Goal: Task Accomplishment & Management: Complete application form

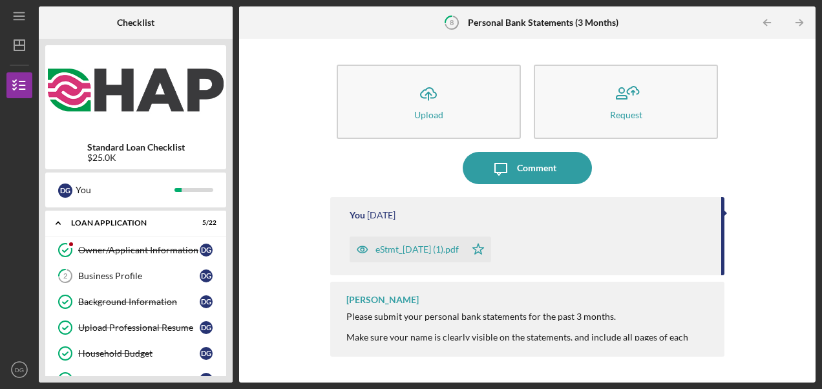
scroll to position [134, 0]
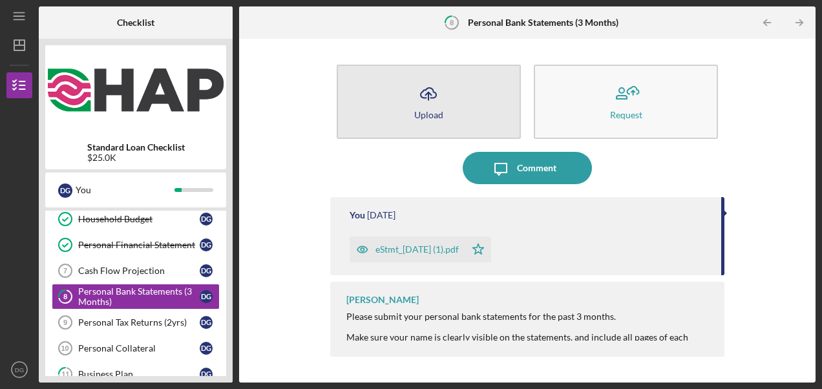
click at [441, 104] on icon "Icon/Upload" at bounding box center [428, 94] width 32 height 32
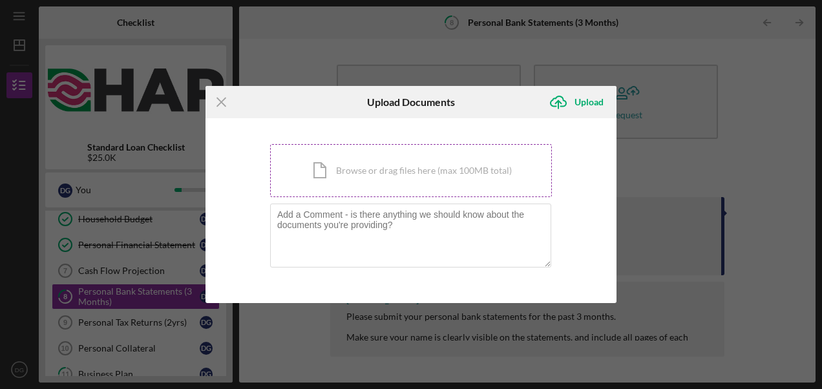
click at [375, 174] on div "Icon/Document Browse or drag files here (max 100MB total) Tap to choose files o…" at bounding box center [411, 170] width 282 height 53
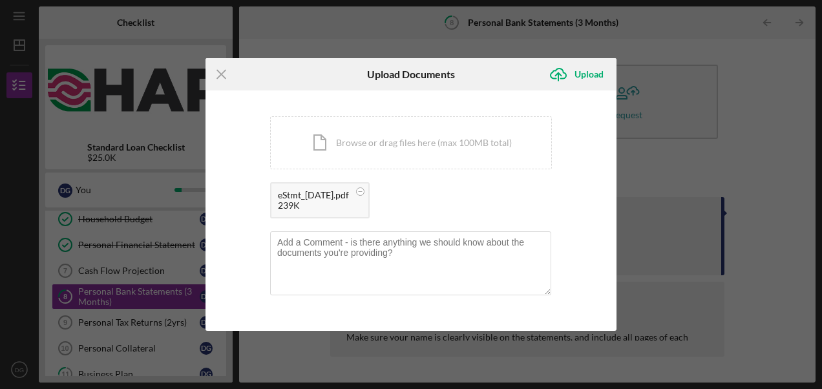
click at [414, 197] on div "eStmt_[DATE].pdf 239K" at bounding box center [411, 203] width 282 height 43
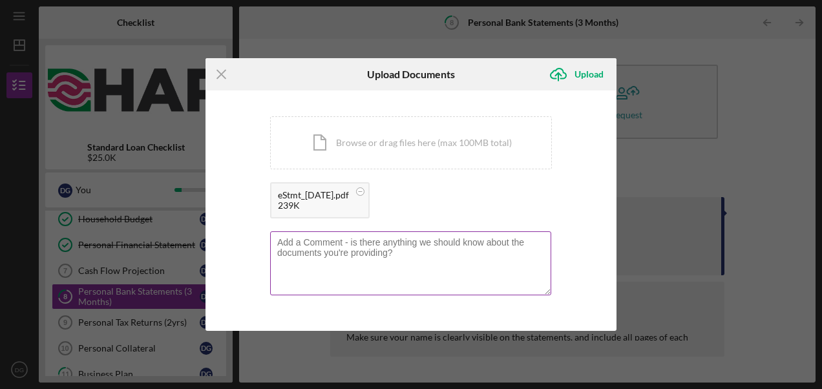
click at [366, 253] on textarea at bounding box center [410, 262] width 281 height 63
click at [408, 264] on textarea at bounding box center [410, 262] width 281 height 63
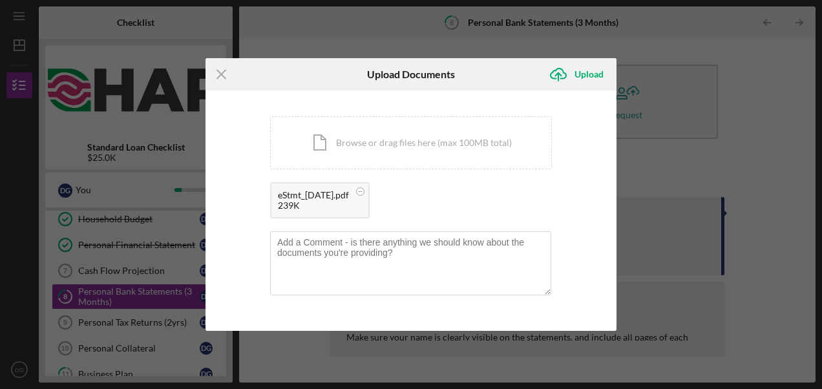
click at [406, 196] on div "eStmt_[DATE].pdf 239K" at bounding box center [411, 203] width 282 height 43
click at [419, 195] on div "eStmt_[DATE].pdf 239K" at bounding box center [411, 203] width 282 height 43
drag, startPoint x: 419, startPoint y: 195, endPoint x: 399, endPoint y: 187, distance: 20.9
click at [399, 187] on div "eStmt_[DATE].pdf 239K" at bounding box center [411, 203] width 282 height 43
click at [574, 80] on div "Upload" at bounding box center [588, 74] width 29 height 26
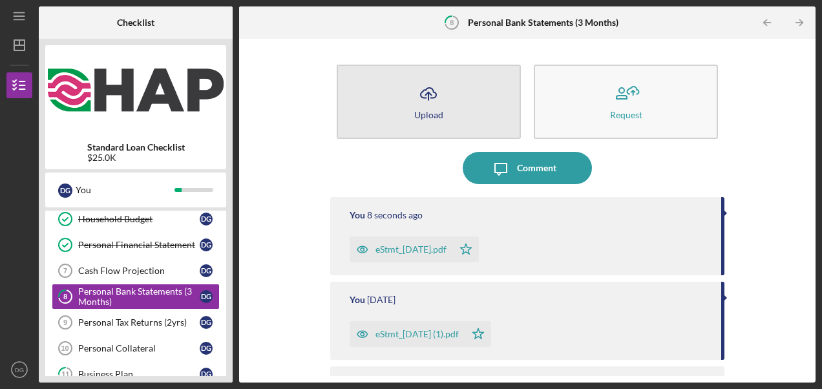
click at [437, 115] on div "Upload" at bounding box center [428, 115] width 29 height 10
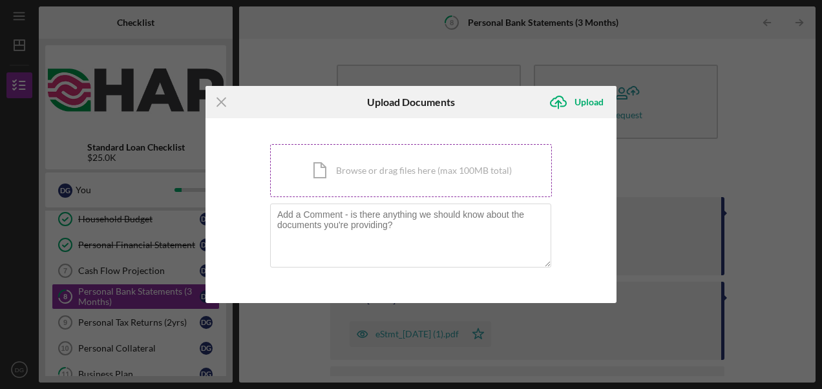
click at [333, 171] on div "Icon/Document Browse or drag files here (max 100MB total) Tap to choose files o…" at bounding box center [411, 170] width 282 height 53
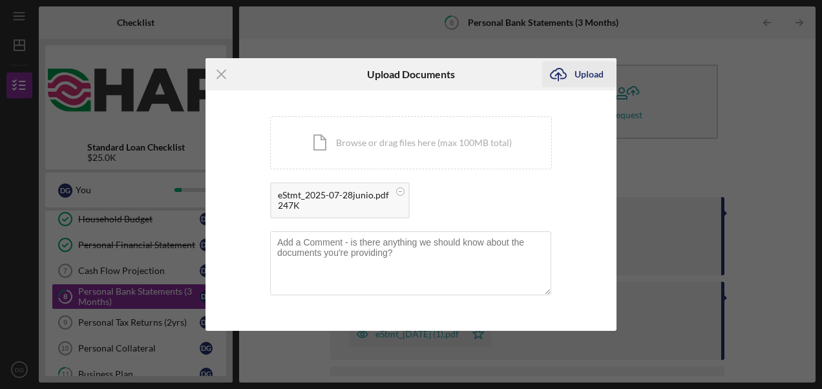
click at [565, 78] on icon "Icon/Upload" at bounding box center [558, 74] width 32 height 32
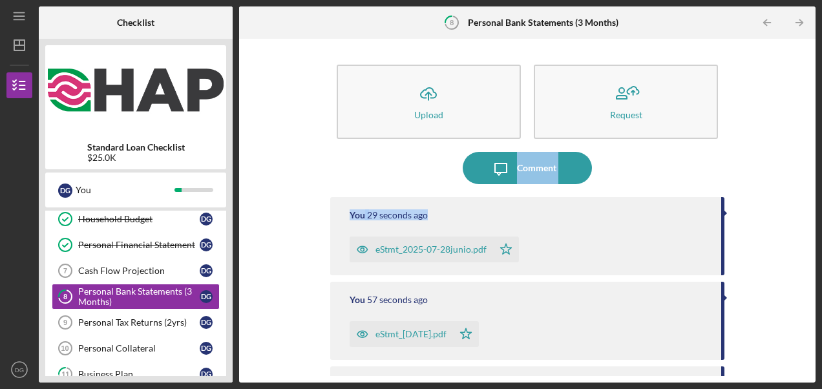
drag, startPoint x: 804, startPoint y: 134, endPoint x: 815, endPoint y: 194, distance: 60.6
click at [815, 194] on div "Icon/Menu 8 Personal Bank Statements (3 Months) Checklist Standard Loan Checkli…" at bounding box center [411, 194] width 822 height 389
click at [799, 24] on icon "Icon/Table Pagination Arrow" at bounding box center [798, 22] width 29 height 29
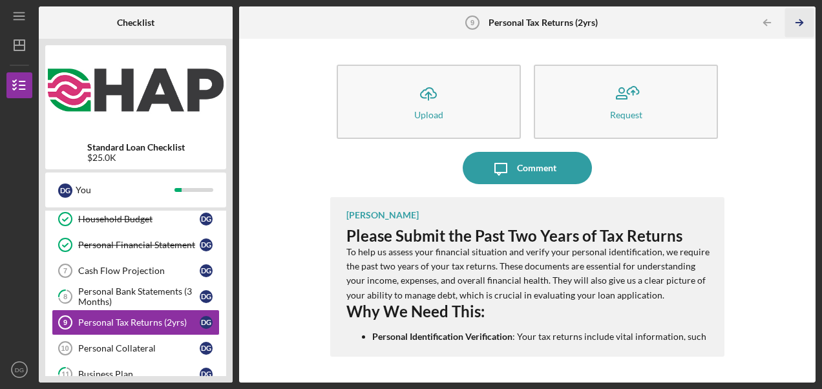
click at [797, 22] on icon "Icon/Table Pagination Arrow" at bounding box center [798, 22] width 29 height 29
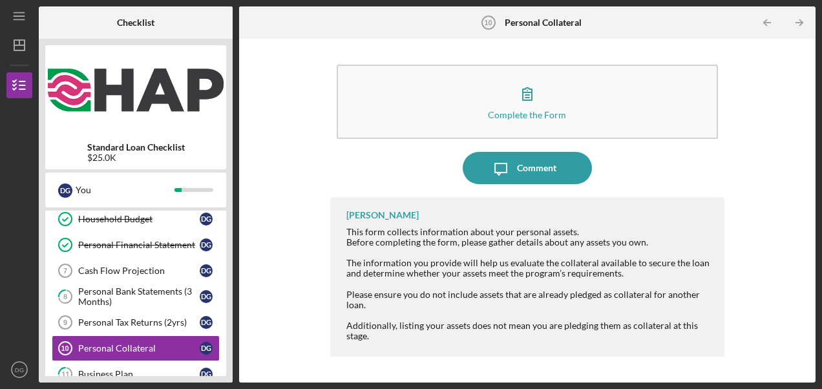
click at [797, 22] on icon "Icon/Table Pagination Arrow" at bounding box center [798, 22] width 29 height 29
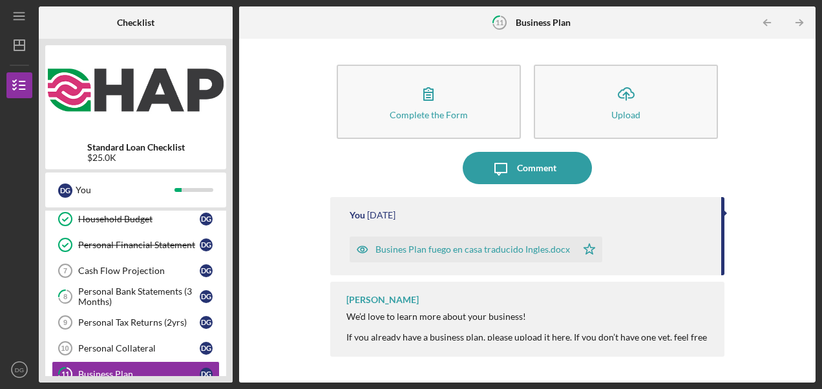
click at [797, 22] on icon "Icon/Table Pagination Arrow" at bounding box center [798, 22] width 29 height 29
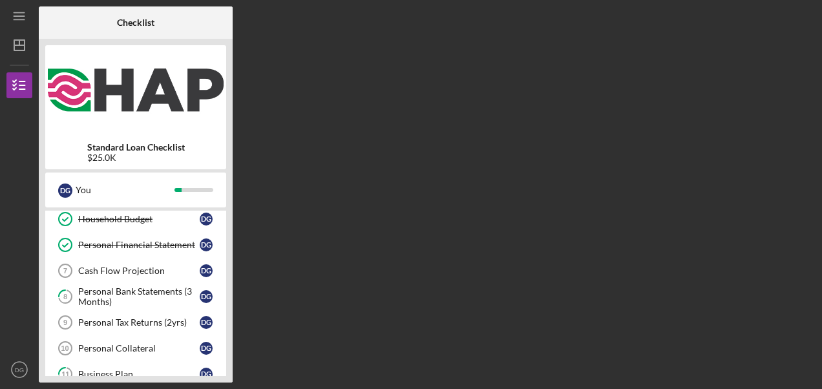
scroll to position [236, 0]
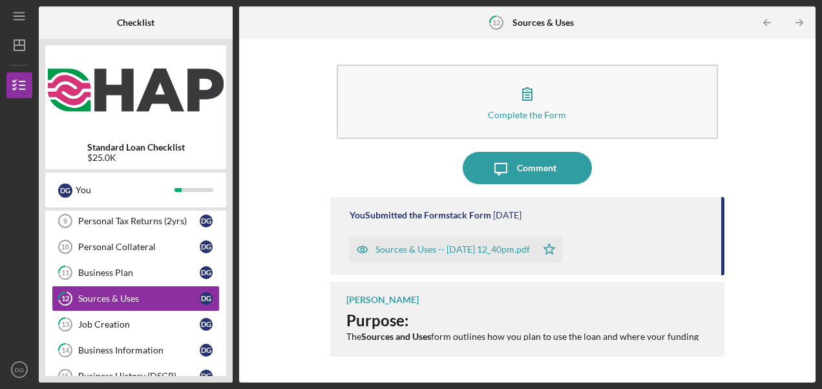
click at [797, 22] on icon "Icon/Table Pagination Arrow" at bounding box center [798, 22] width 29 height 29
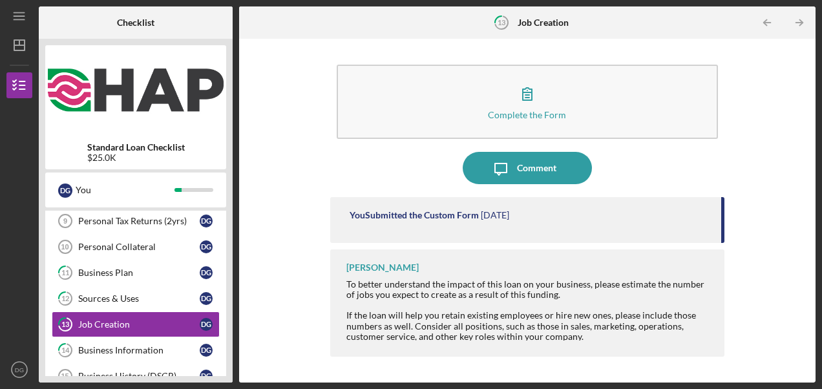
click at [797, 22] on icon "Icon/Table Pagination Arrow" at bounding box center [798, 22] width 29 height 29
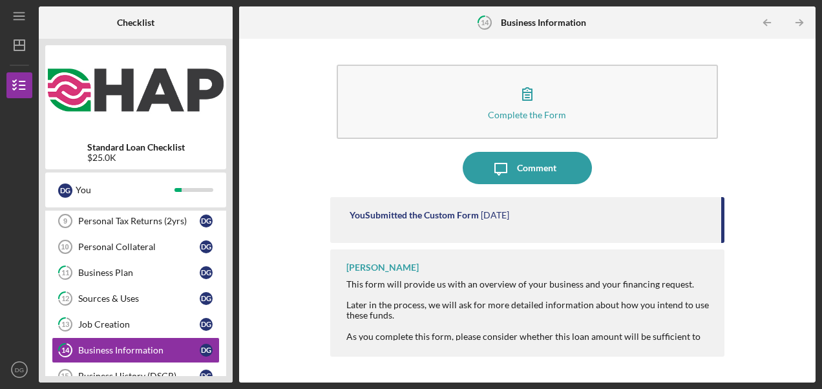
click at [797, 22] on icon "Icon/Table Pagination Arrow" at bounding box center [798, 22] width 29 height 29
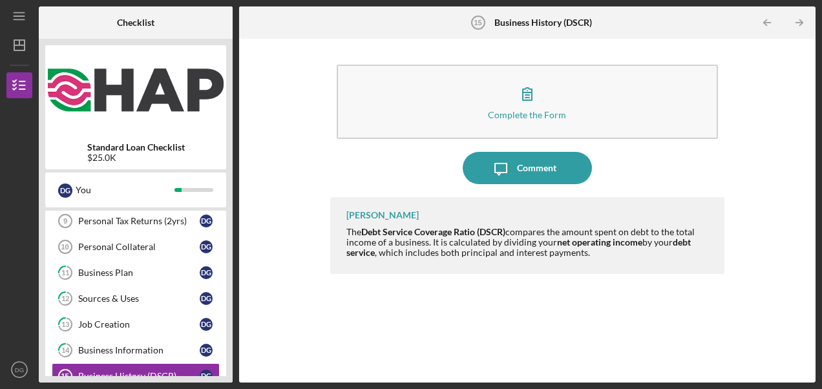
click at [797, 22] on icon "Icon/Table Pagination Arrow" at bounding box center [798, 22] width 29 height 29
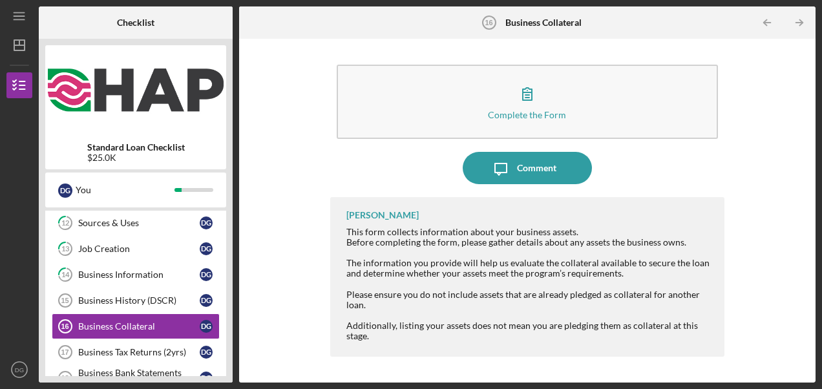
scroll to position [337, 0]
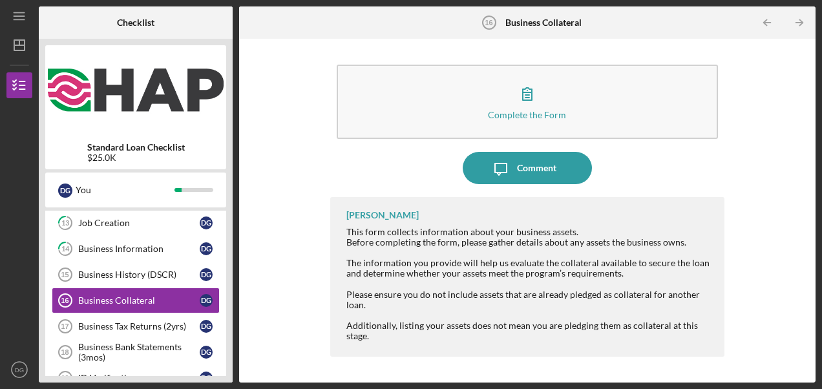
click at [797, 22] on icon "Icon/Table Pagination Arrow" at bounding box center [798, 22] width 29 height 29
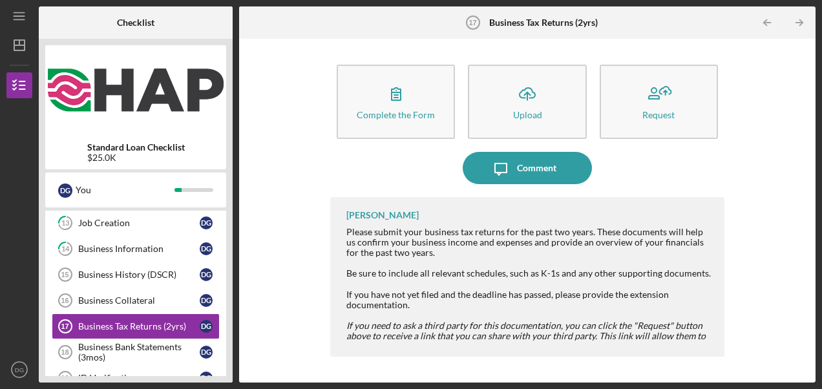
click at [797, 22] on icon "Icon/Table Pagination Arrow" at bounding box center [798, 22] width 29 height 29
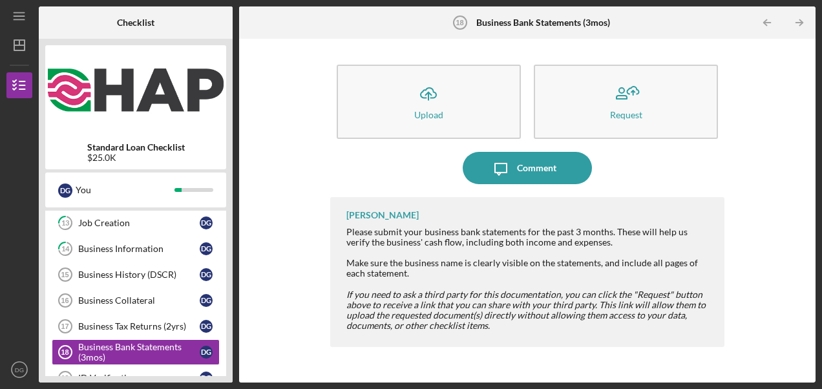
click at [797, 22] on icon "Icon/Table Pagination Arrow" at bounding box center [798, 22] width 29 height 29
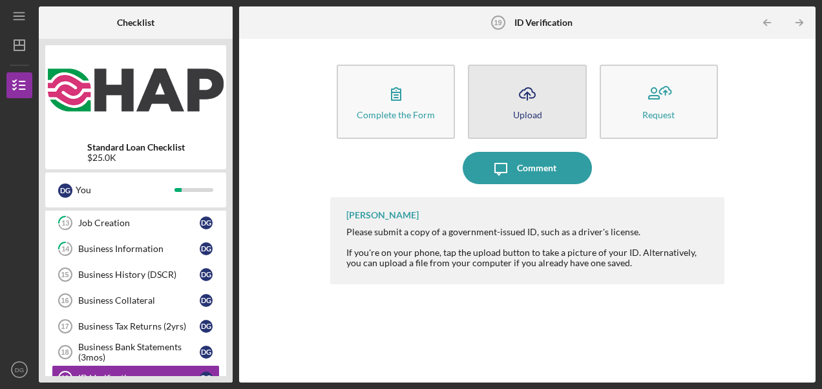
click at [519, 110] on div "Upload" at bounding box center [527, 115] width 29 height 10
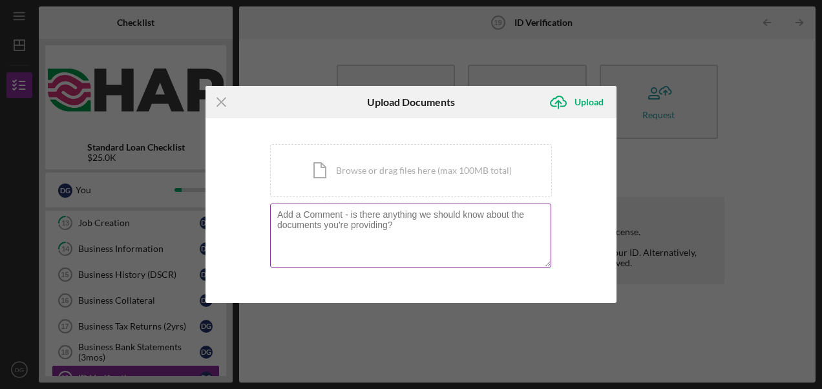
click at [315, 224] on textarea at bounding box center [410, 235] width 281 height 63
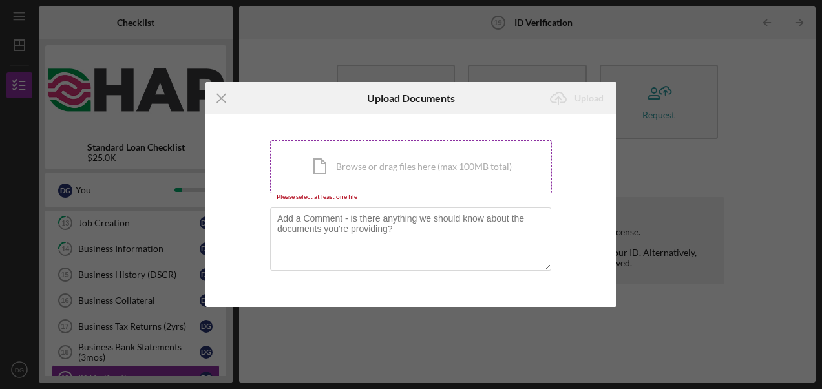
click at [330, 171] on div "Icon/Document Browse or drag files here (max 100MB total) Tap to choose files o…" at bounding box center [411, 166] width 282 height 53
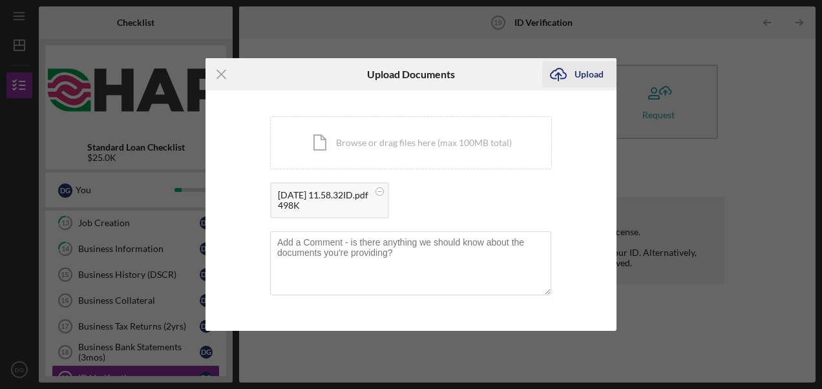
click at [579, 79] on div "Upload" at bounding box center [588, 74] width 29 height 26
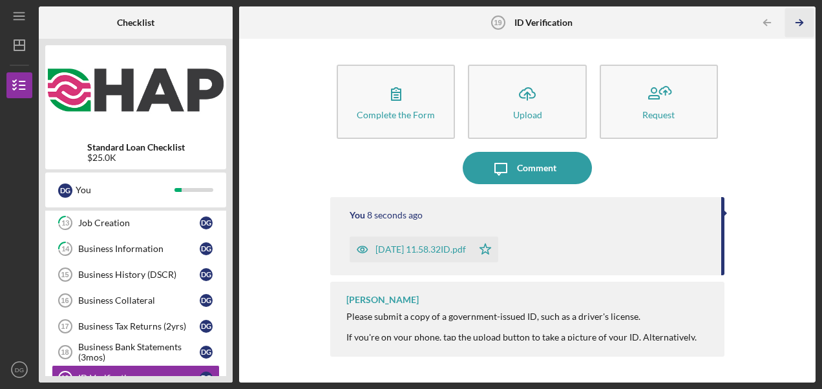
click at [799, 21] on icon "Icon/Table Pagination Arrow" at bounding box center [798, 22] width 29 height 29
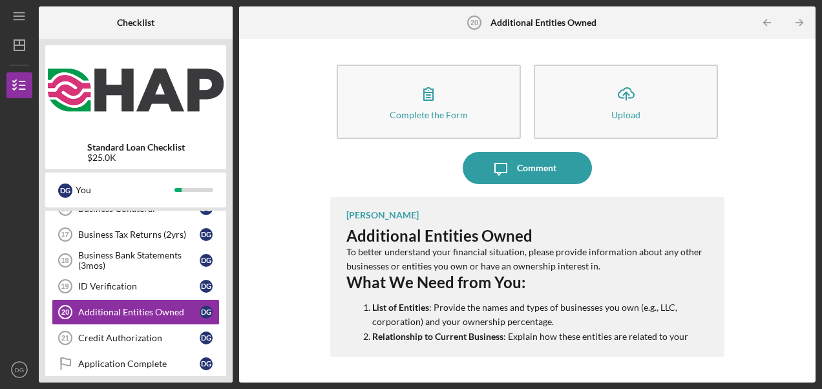
scroll to position [439, 0]
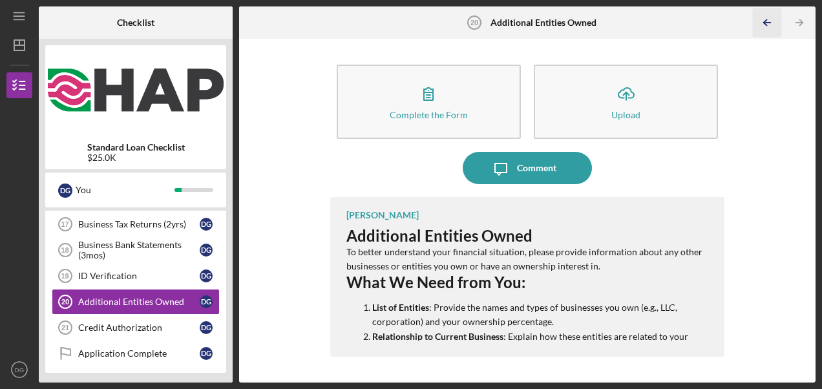
click at [768, 23] on line "button" at bounding box center [767, 23] width 6 height 0
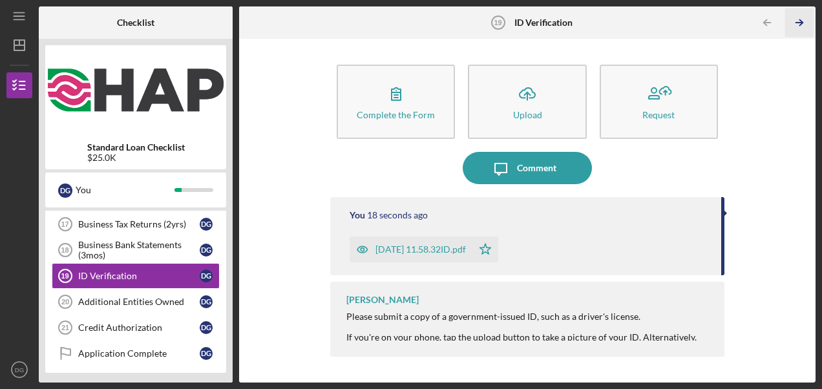
click at [802, 23] on line "button" at bounding box center [799, 23] width 6 height 0
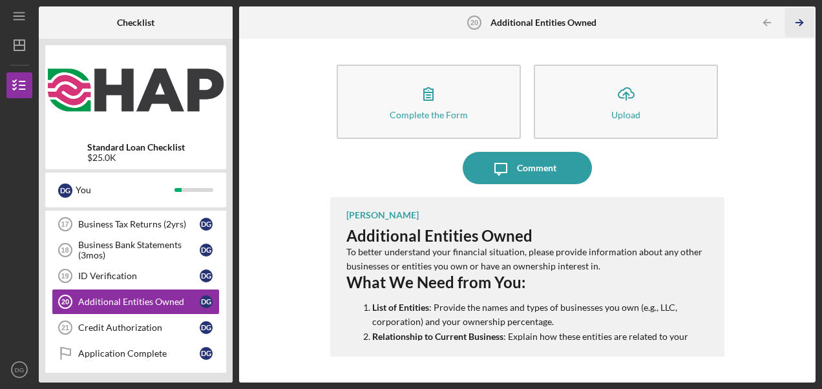
click at [802, 23] on line "button" at bounding box center [799, 23] width 6 height 0
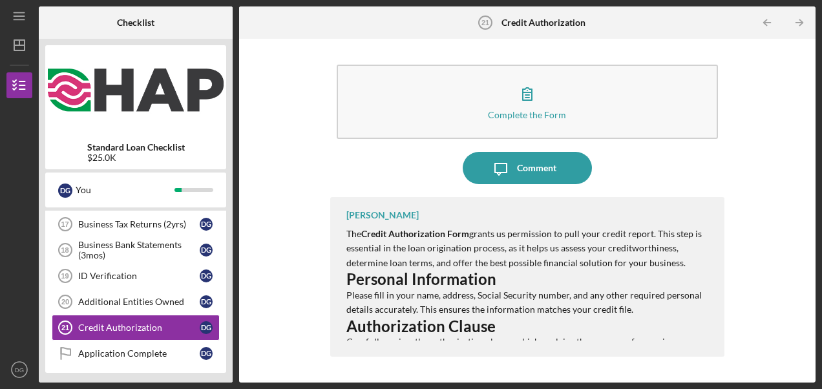
click at [802, 23] on line "button" at bounding box center [799, 23] width 6 height 0
